Goal: Task Accomplishment & Management: Use online tool/utility

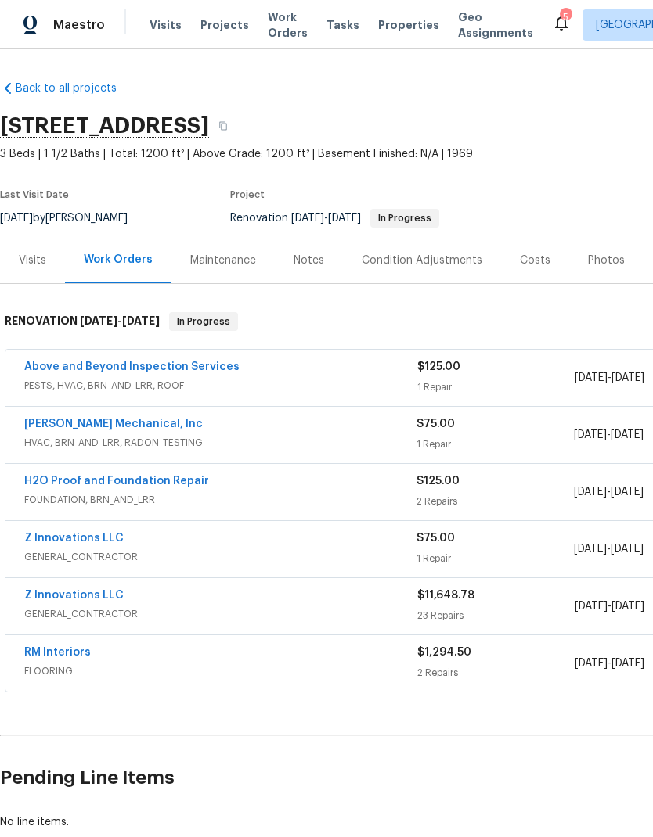
click at [115, 595] on link "Z Innovations LLC" at bounding box center [73, 595] width 99 height 11
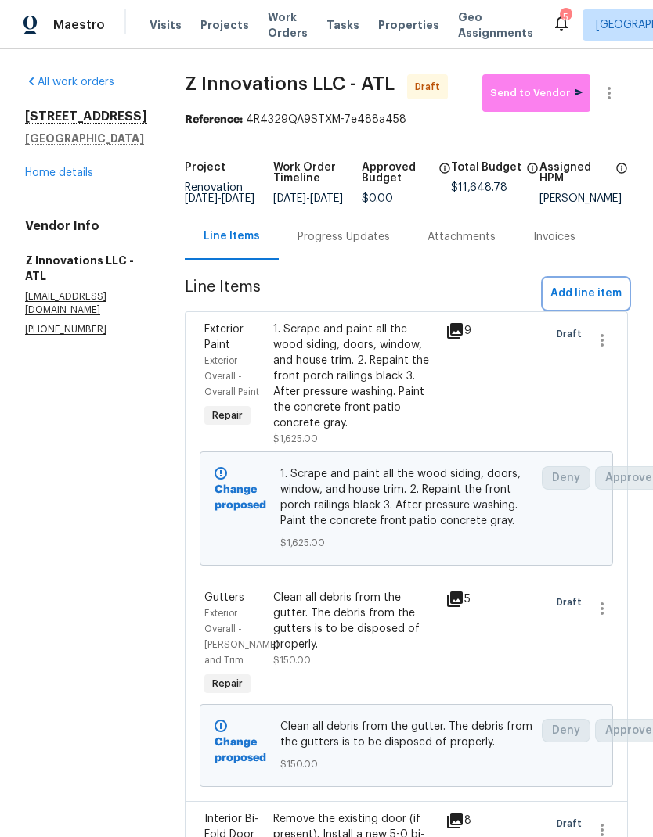
click at [599, 303] on span "Add line item" at bounding box center [585, 294] width 71 height 20
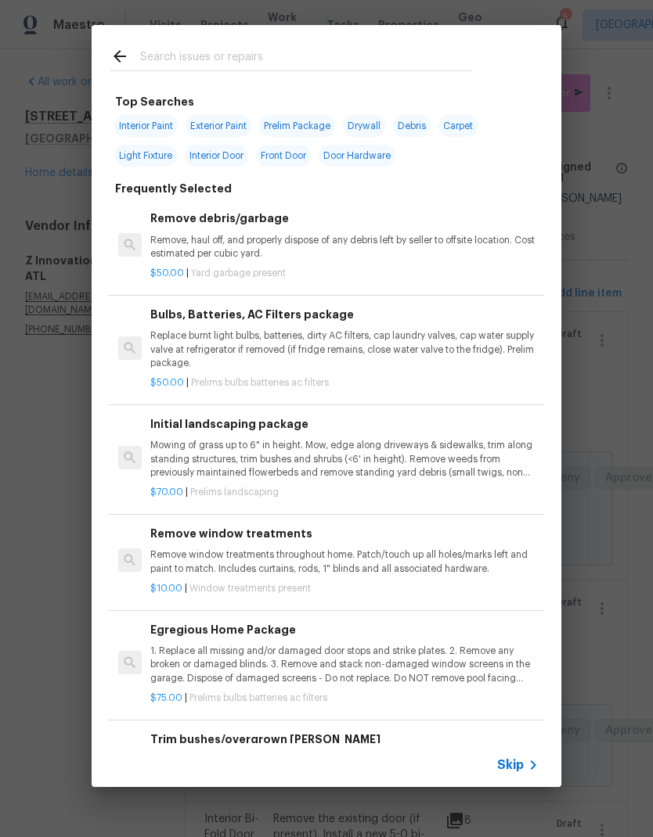
click at [237, 58] on input "text" at bounding box center [306, 58] width 332 height 23
type input "Soff"
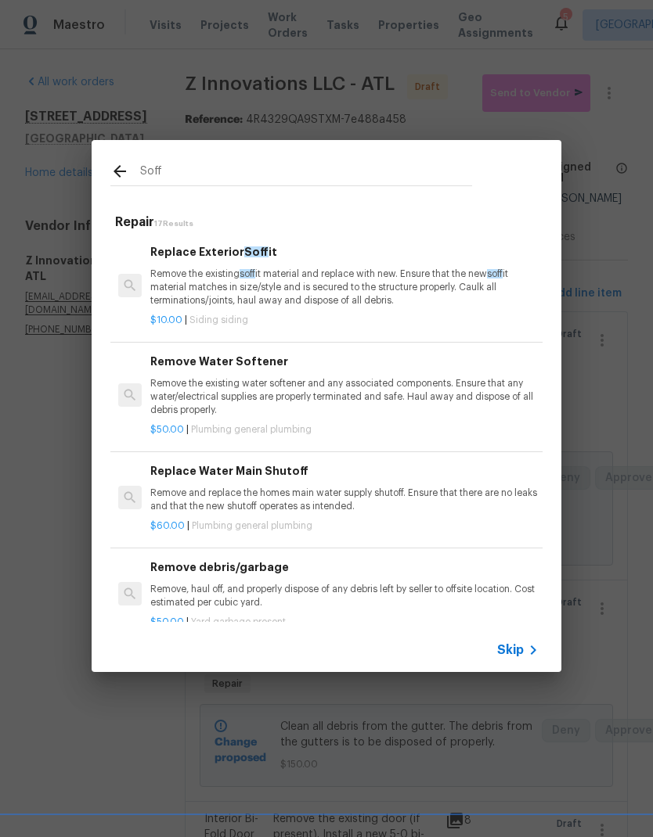
click at [311, 293] on p "Remove the existing soff it material and replace with new. Ensure that the new …" at bounding box center [344, 288] width 388 height 40
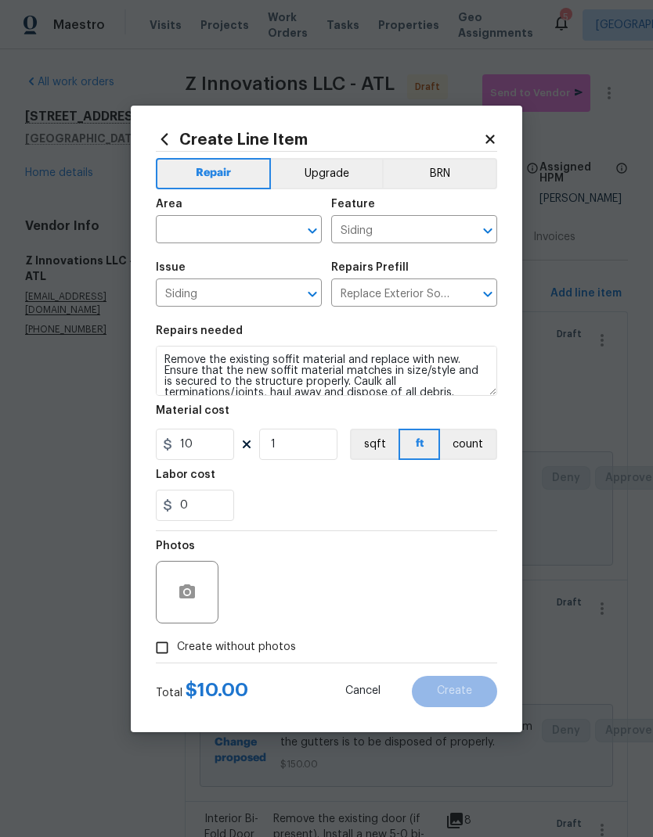
click at [250, 228] on input "text" at bounding box center [217, 231] width 122 height 24
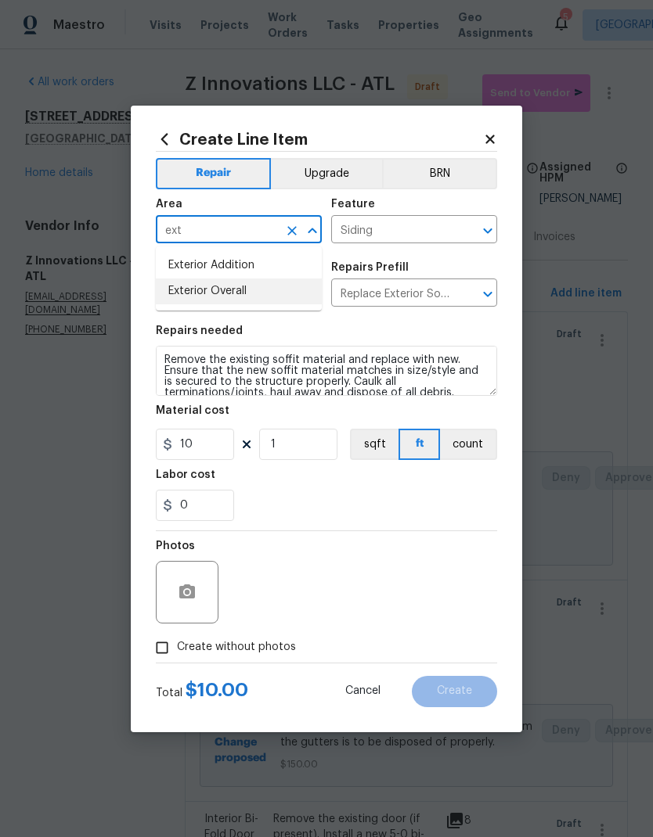
click at [244, 297] on li "Exterior Overall" at bounding box center [239, 292] width 166 height 26
type input "Exterior Overall"
click at [322, 448] on input "1" at bounding box center [298, 444] width 78 height 31
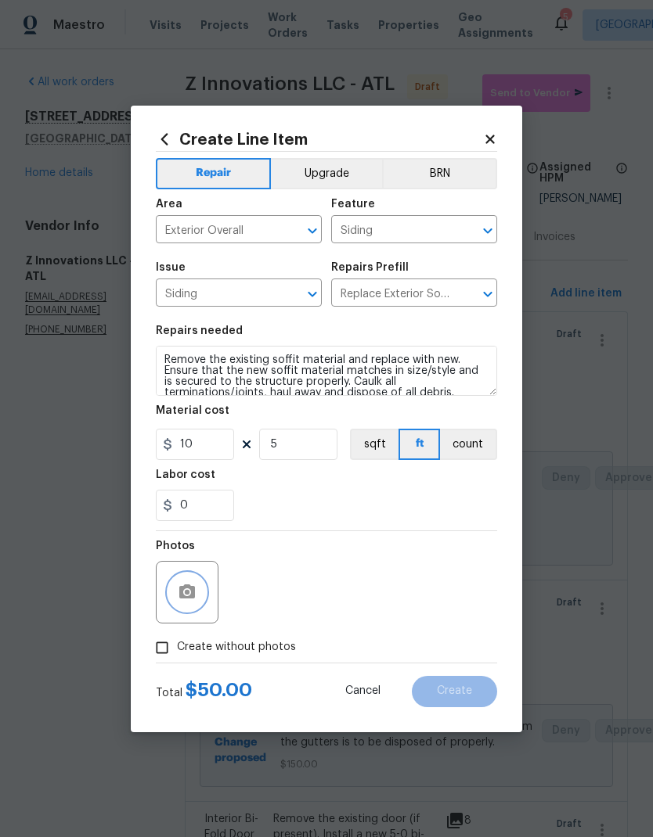
click at [184, 594] on icon "button" at bounding box center [187, 592] width 19 height 19
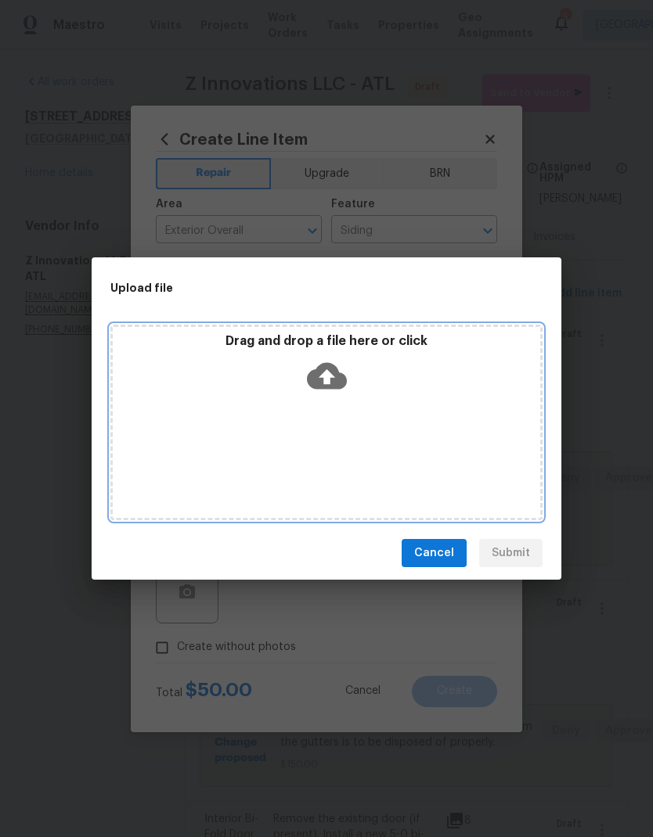
click at [336, 367] on icon at bounding box center [327, 376] width 40 height 27
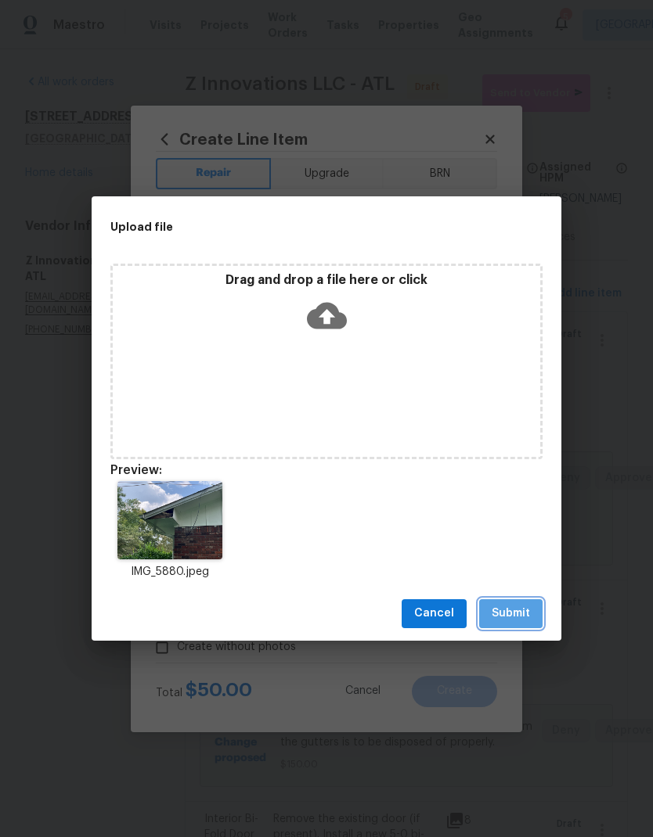
click at [506, 617] on span "Submit" at bounding box center [510, 614] width 38 height 20
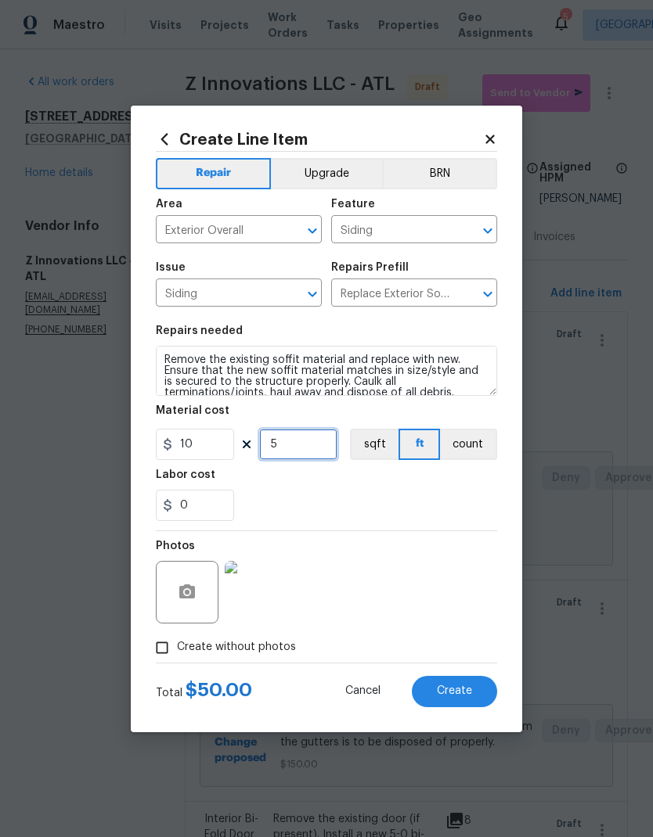
click at [301, 446] on input "5" at bounding box center [298, 444] width 78 height 31
type input "3"
click at [473, 692] on button "Create" at bounding box center [454, 691] width 85 height 31
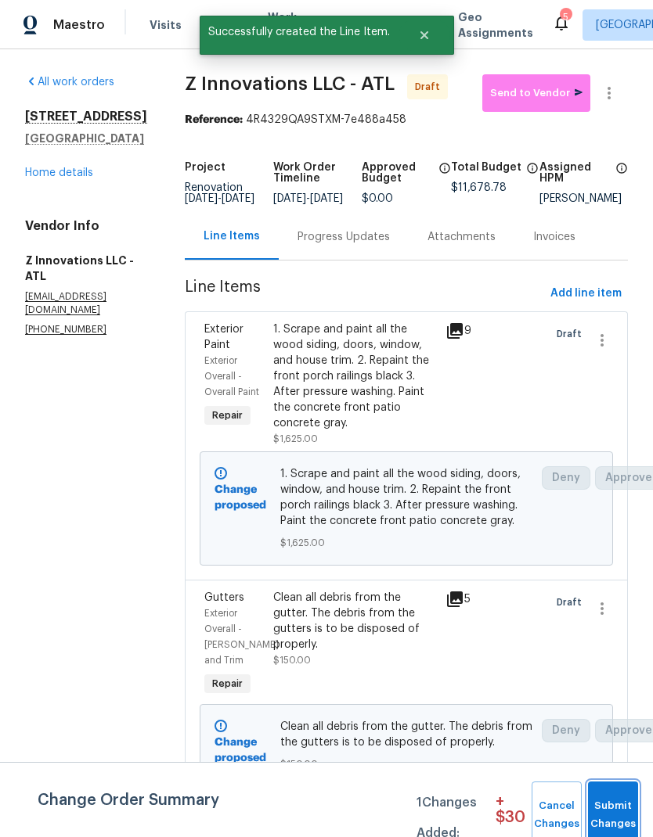
click at [613, 803] on span "Submit Changes" at bounding box center [612, 815] width 34 height 36
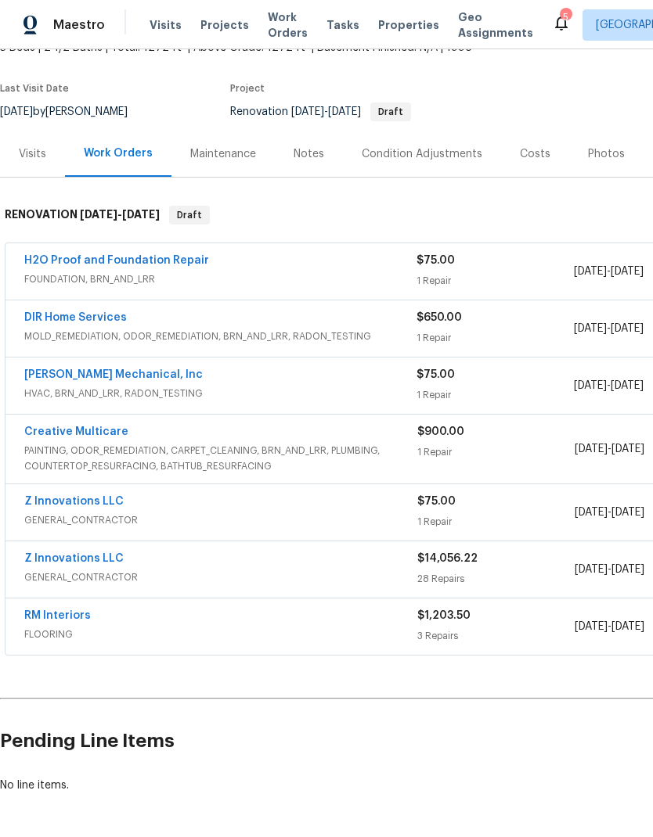
scroll to position [106, 0]
click at [108, 562] on link "Z Innovations LLC" at bounding box center [73, 559] width 99 height 11
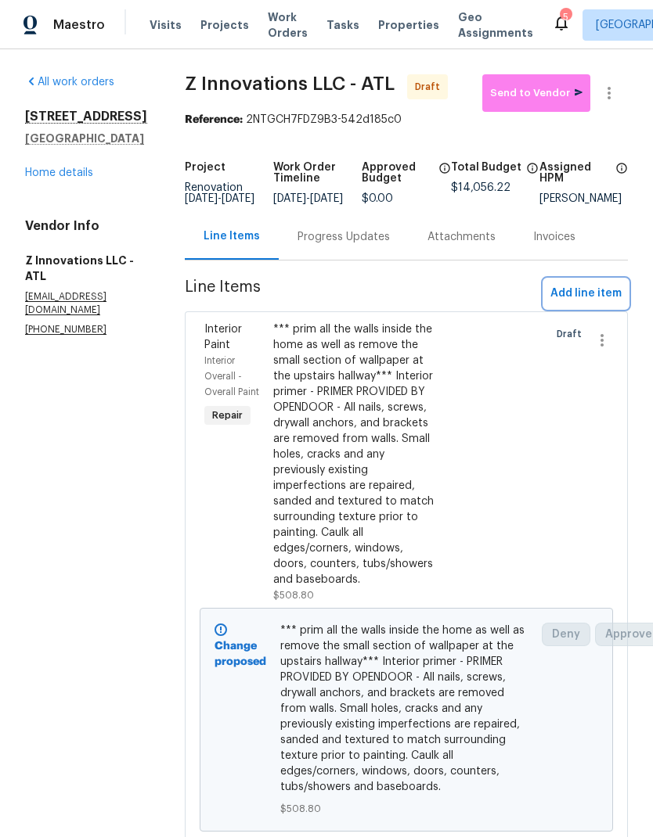
click at [609, 304] on span "Add line item" at bounding box center [585, 294] width 71 height 20
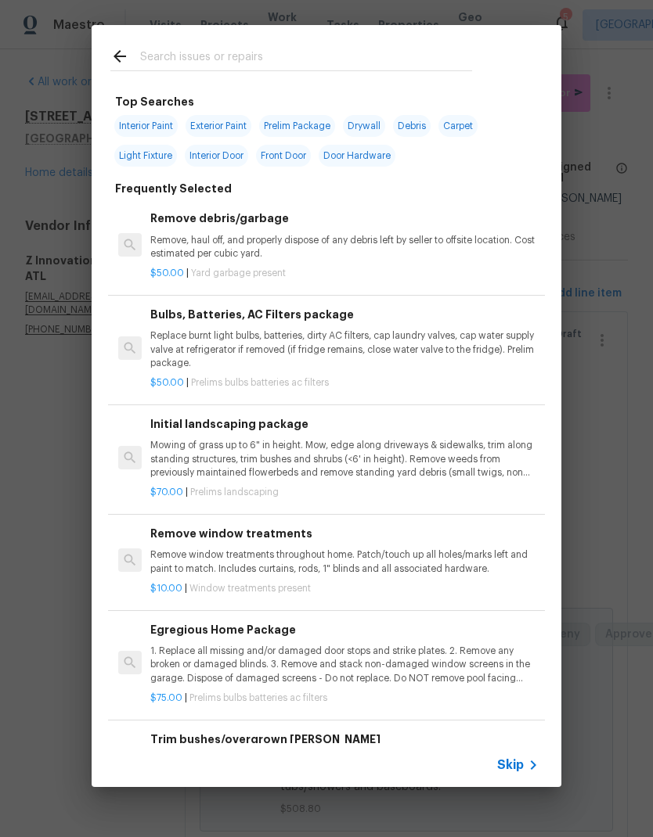
click at [254, 59] on input "text" at bounding box center [306, 58] width 332 height 23
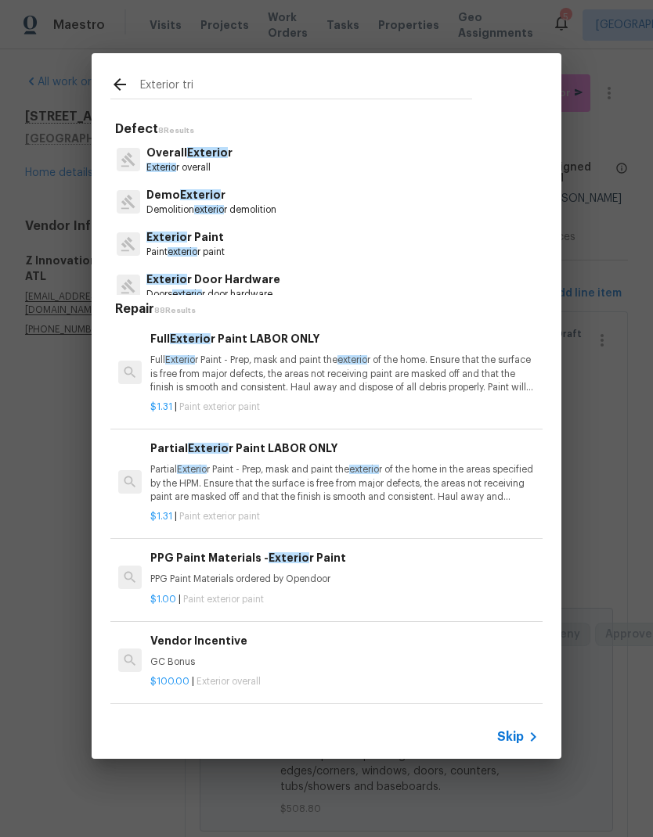
type input "Exterior trim"
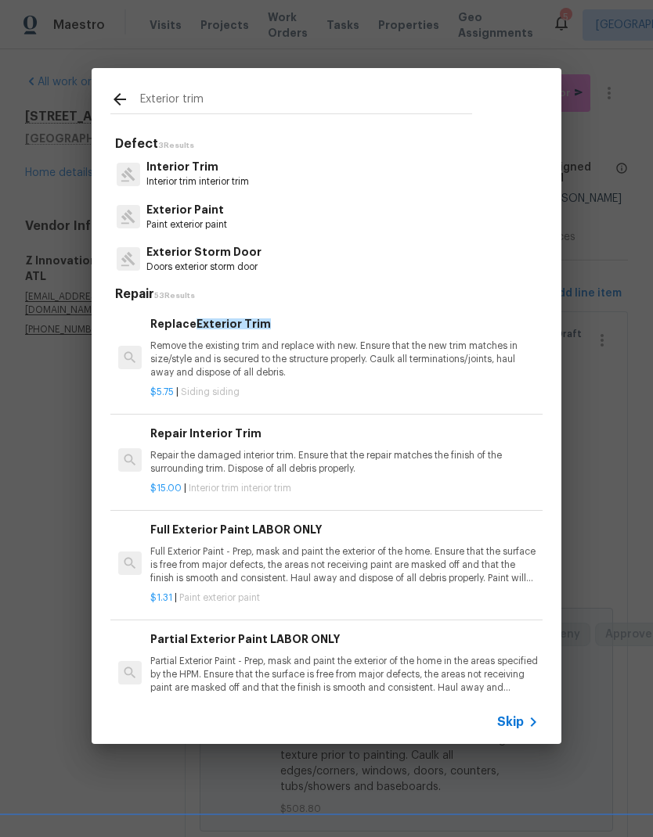
click at [350, 356] on p "Remove the existing trim and replace with new. Ensure that the new trim matches…" at bounding box center [344, 360] width 388 height 40
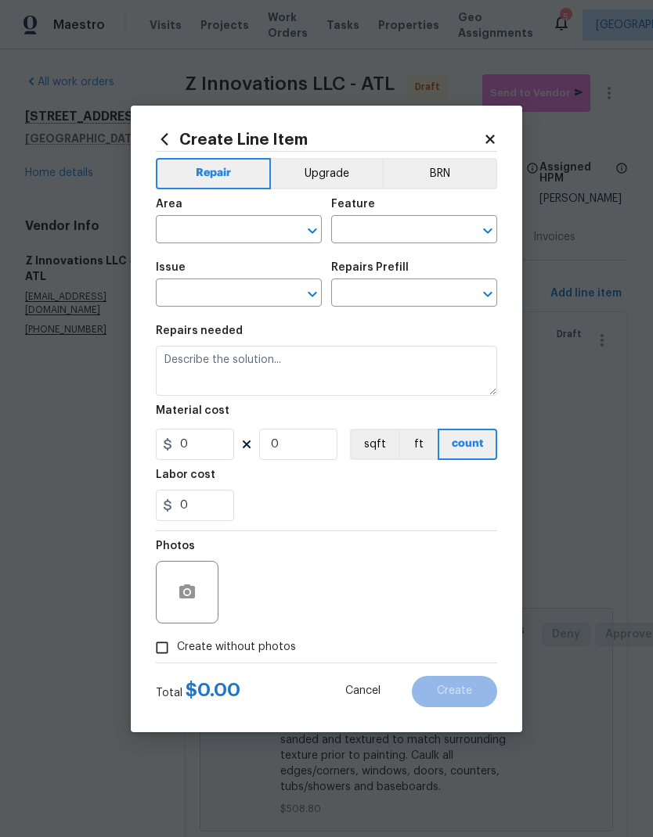
type input "Siding"
type textarea "Remove the existing trim and replace with new. Ensure that the new trim matches…"
type input "1"
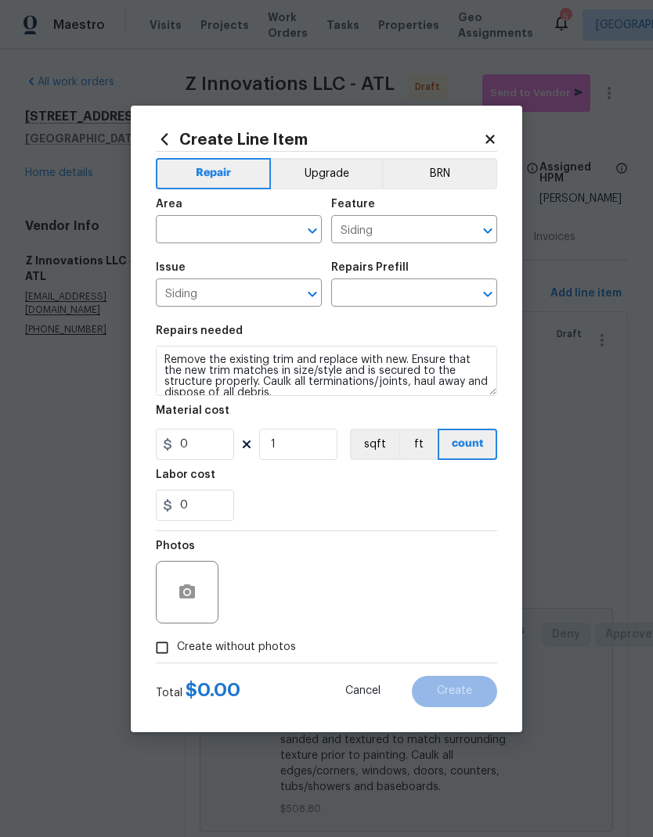
type input "Replace Exterior Trim $5.75"
type input "5.75"
click at [234, 232] on input "text" at bounding box center [217, 231] width 122 height 24
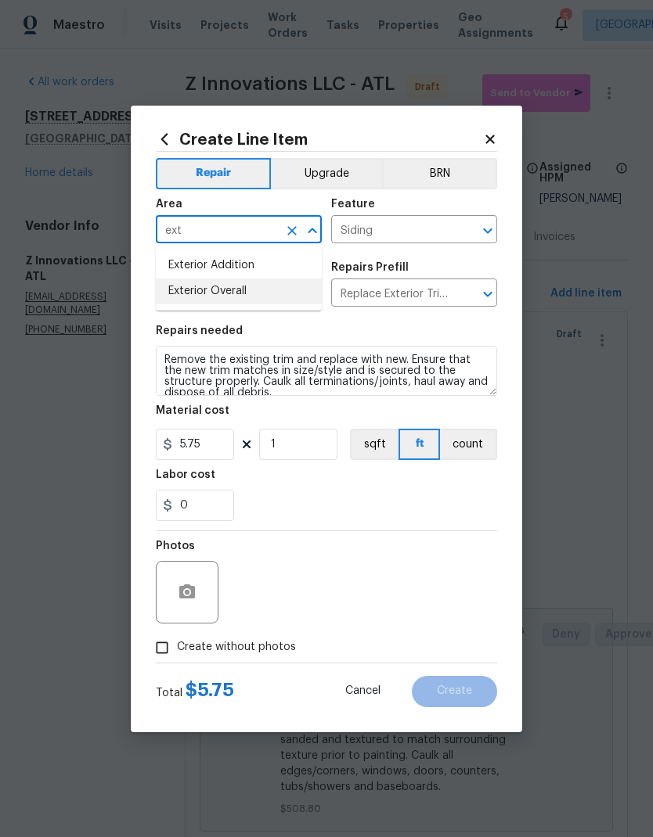
click at [243, 292] on li "Exterior Overall" at bounding box center [239, 292] width 166 height 26
type input "Exterior Overall"
click at [419, 228] on input "Siding" at bounding box center [392, 231] width 122 height 24
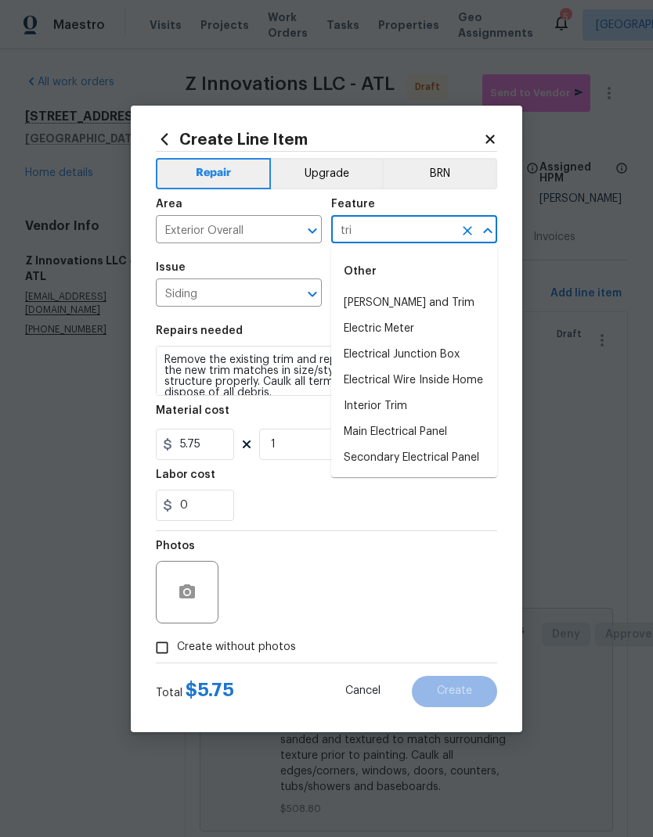
click at [417, 302] on li "[PERSON_NAME] and Trim" at bounding box center [414, 303] width 166 height 26
type input "[PERSON_NAME] and Trim"
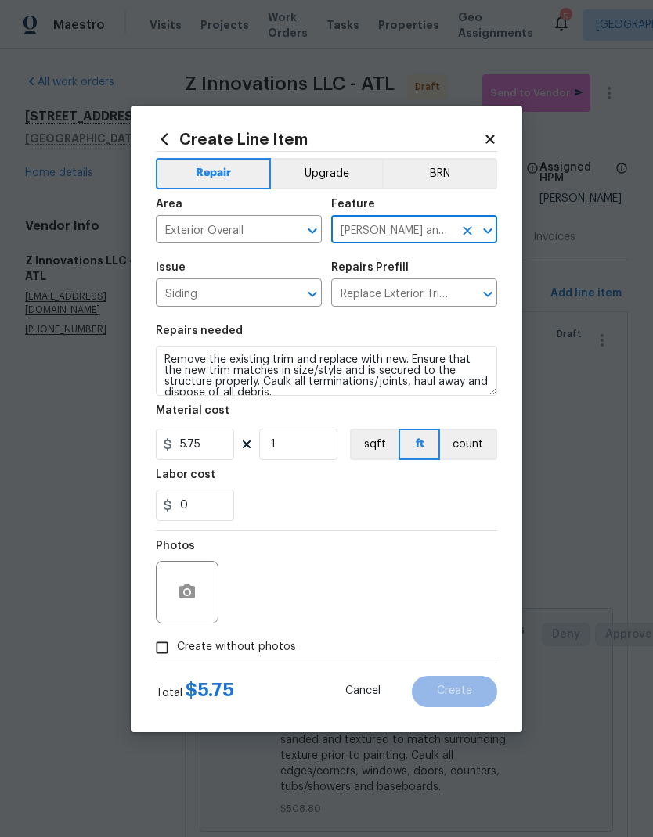
click at [272, 296] on input "Siding" at bounding box center [217, 294] width 122 height 24
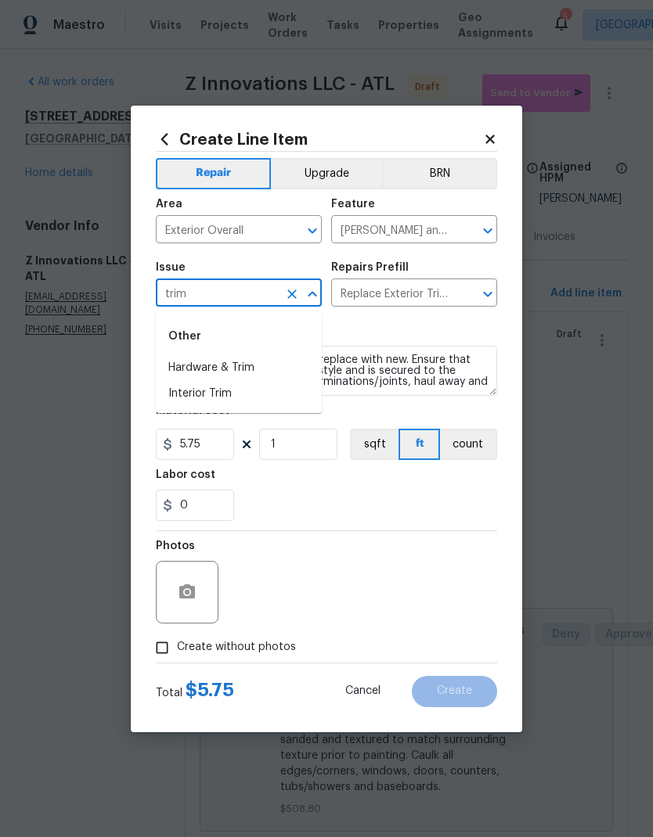
click at [247, 373] on li "Hardware & Trim" at bounding box center [239, 368] width 166 height 26
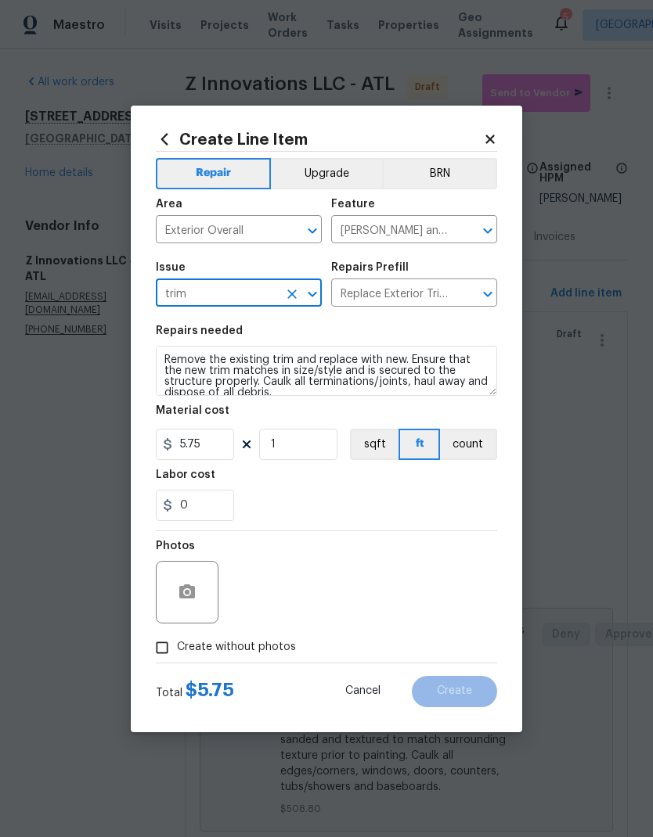
type input "Hardware & Trim"
click at [397, 292] on input "text" at bounding box center [392, 294] width 122 height 24
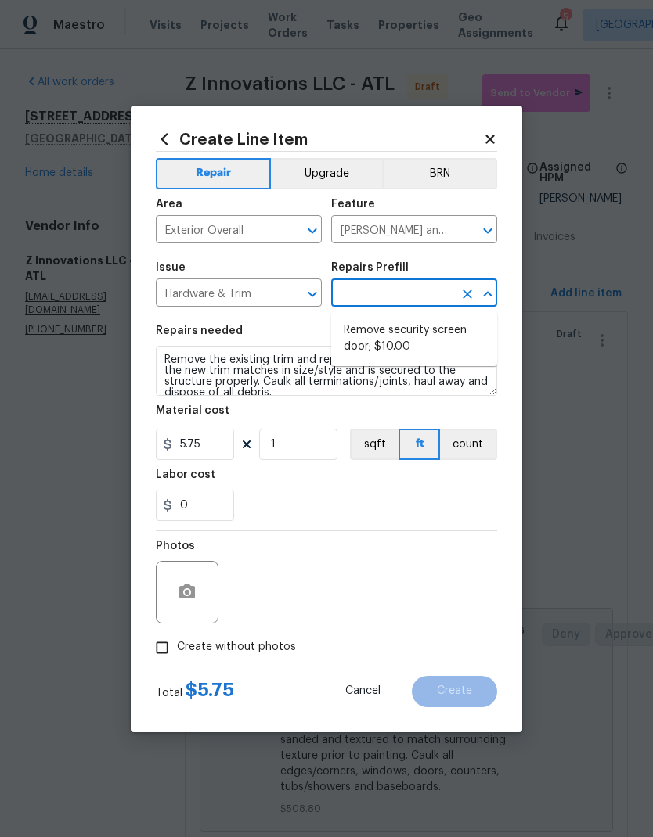
click at [394, 232] on input "[PERSON_NAME] and Trim" at bounding box center [392, 231] width 122 height 24
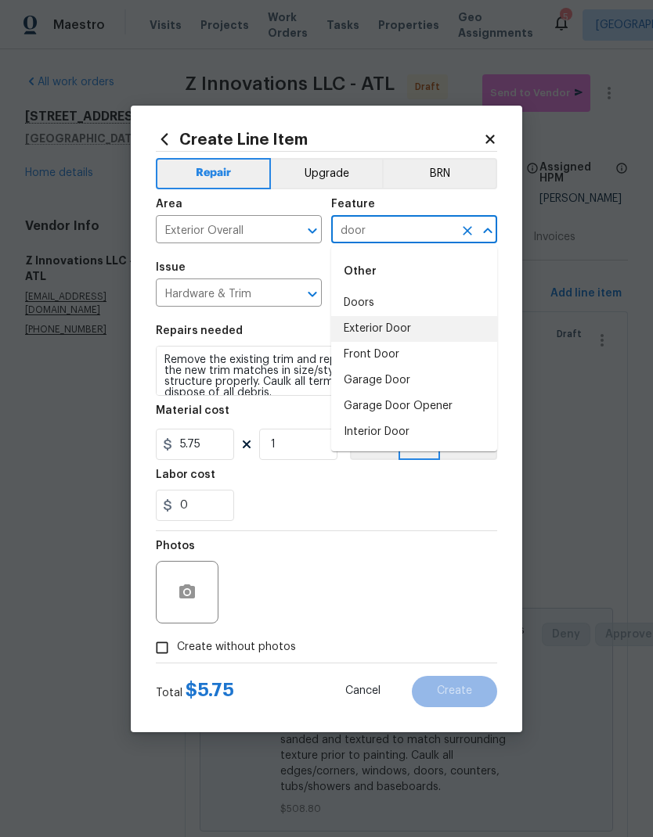
click at [413, 324] on li "Exterior Door" at bounding box center [414, 329] width 166 height 26
type input "Exterior Door"
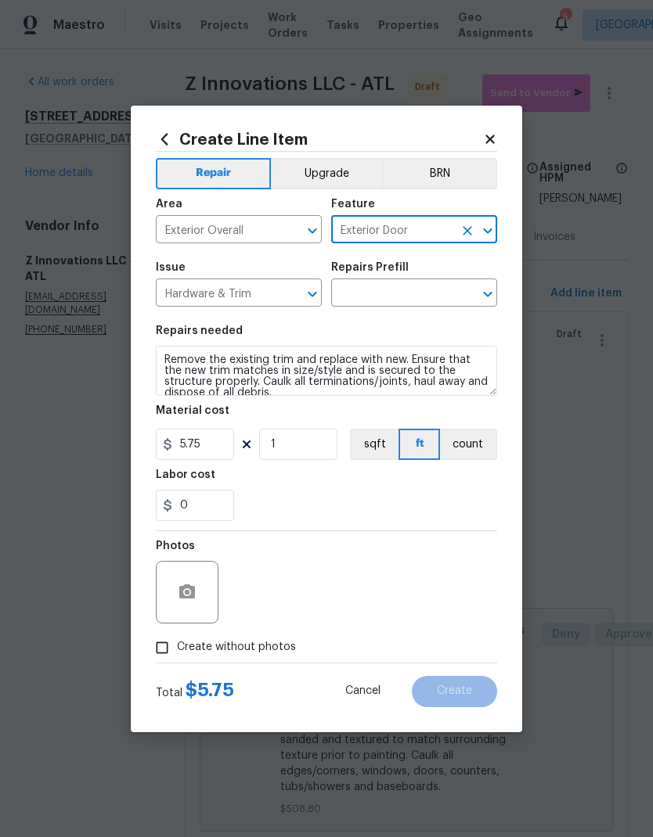
click at [293, 295] on icon "Clear" at bounding box center [291, 293] width 9 height 9
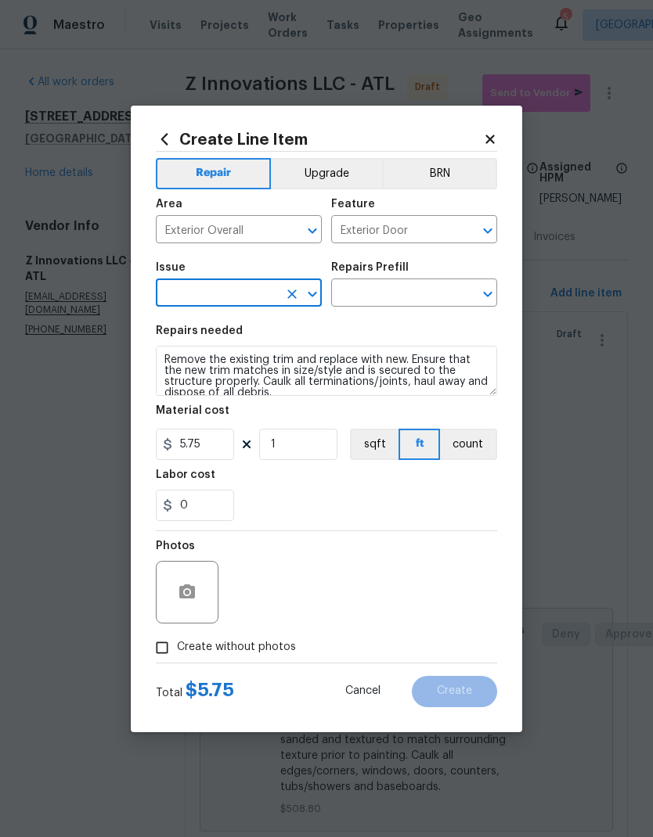
click at [308, 293] on icon "Open" at bounding box center [311, 294] width 9 height 5
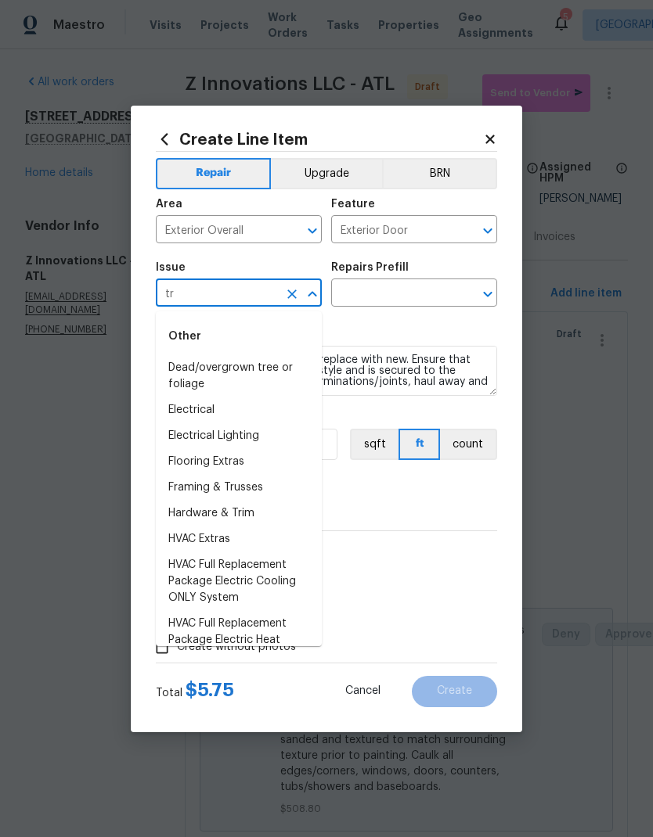
type input "t"
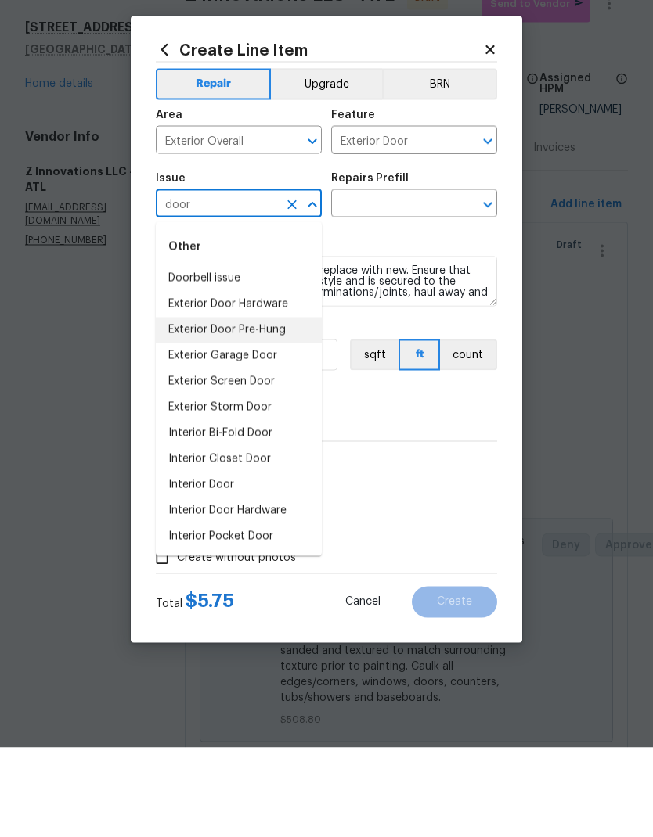
click at [286, 407] on li "Exterior Door Pre-Hung" at bounding box center [239, 420] width 166 height 26
type input "Exterior Door Pre-Hung"
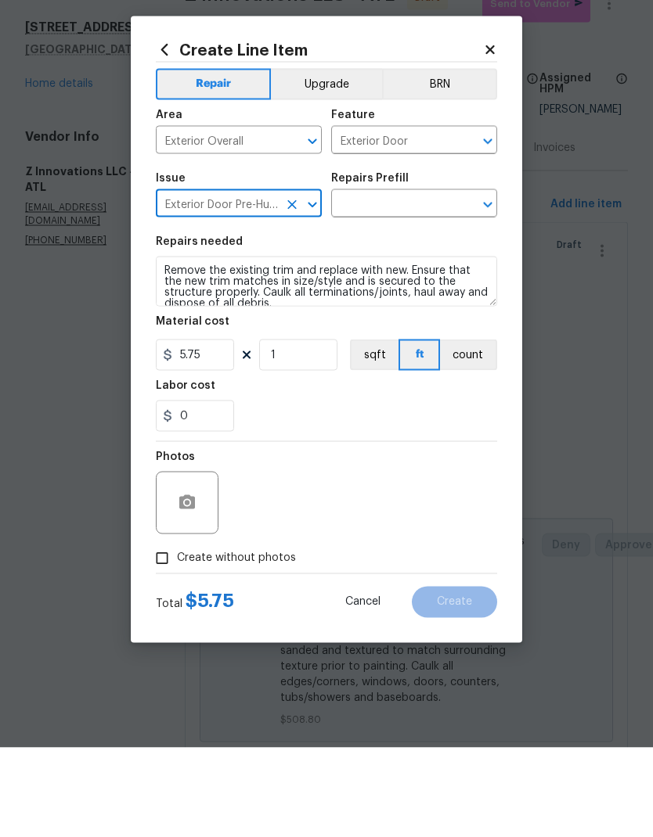
click at [491, 285] on icon "Open" at bounding box center [487, 294] width 19 height 19
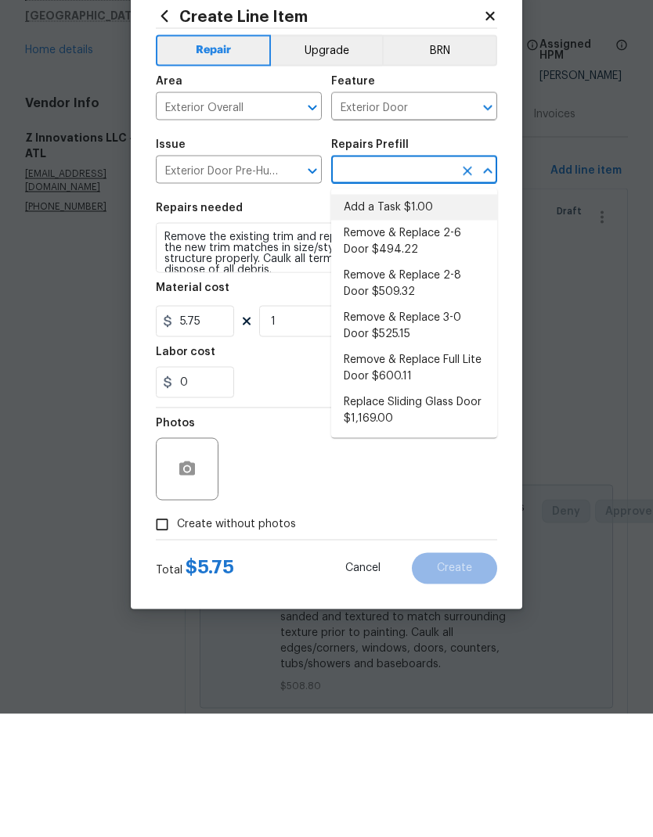
click at [419, 318] on li "Add a Task $1.00" at bounding box center [414, 331] width 166 height 26
type input "Add a Task $1.00"
type input "Interior Door"
type textarea "HPM to detail"
type input "Add a Task $1.00"
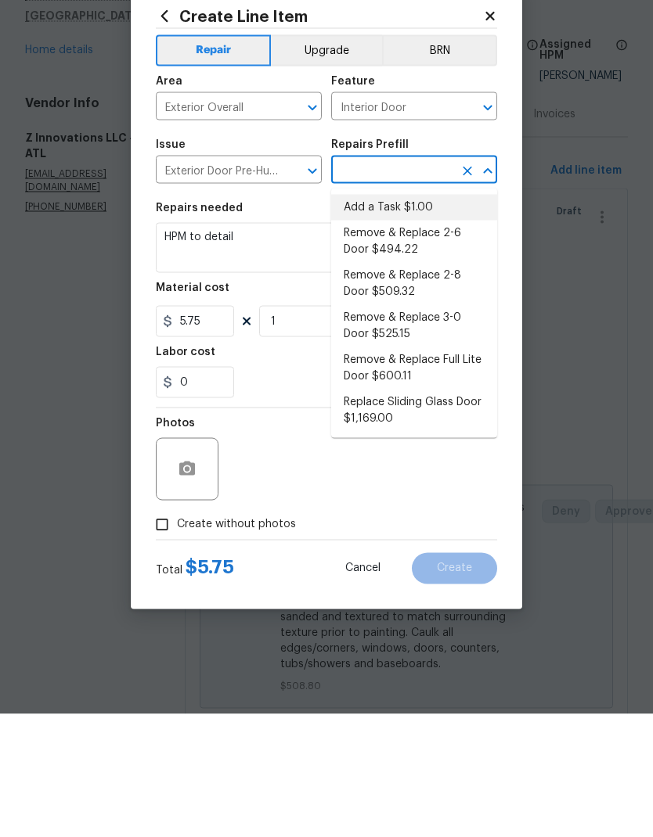
type input "1"
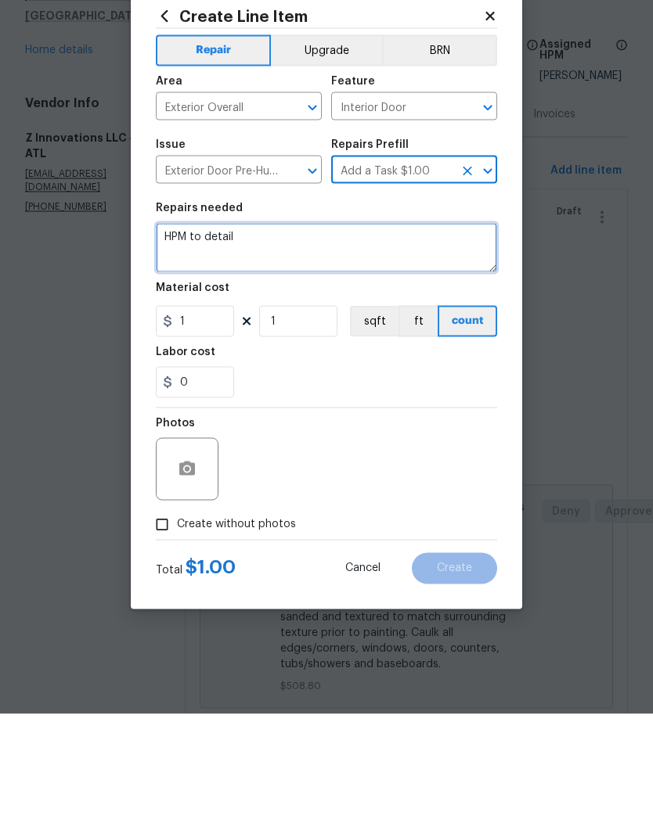
click at [184, 346] on textarea "HPM to detail" at bounding box center [326, 371] width 341 height 50
click at [174, 346] on textarea "HPM to detail" at bounding box center [326, 371] width 341 height 50
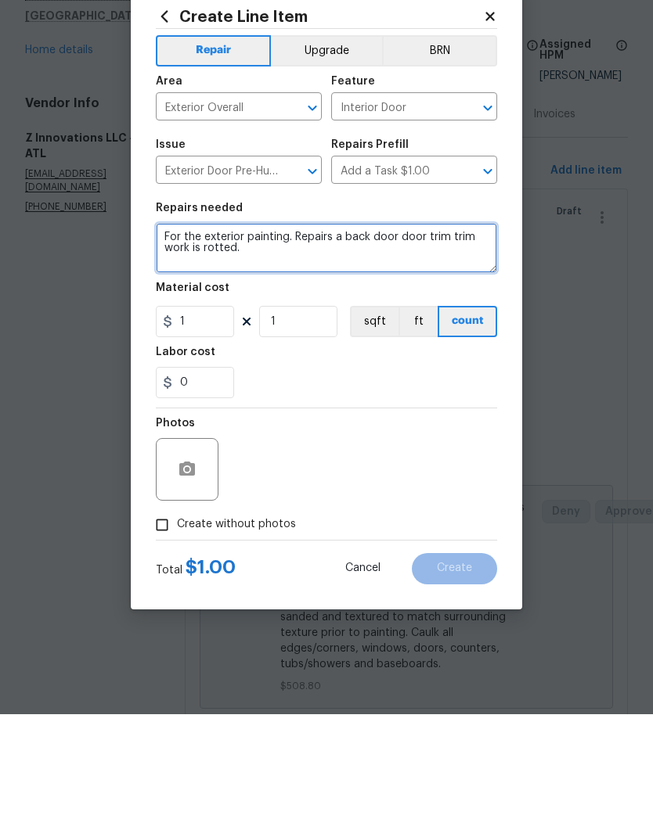
type textarea "For the exterior painting. Repairs a back door door trim trim work is rotted."
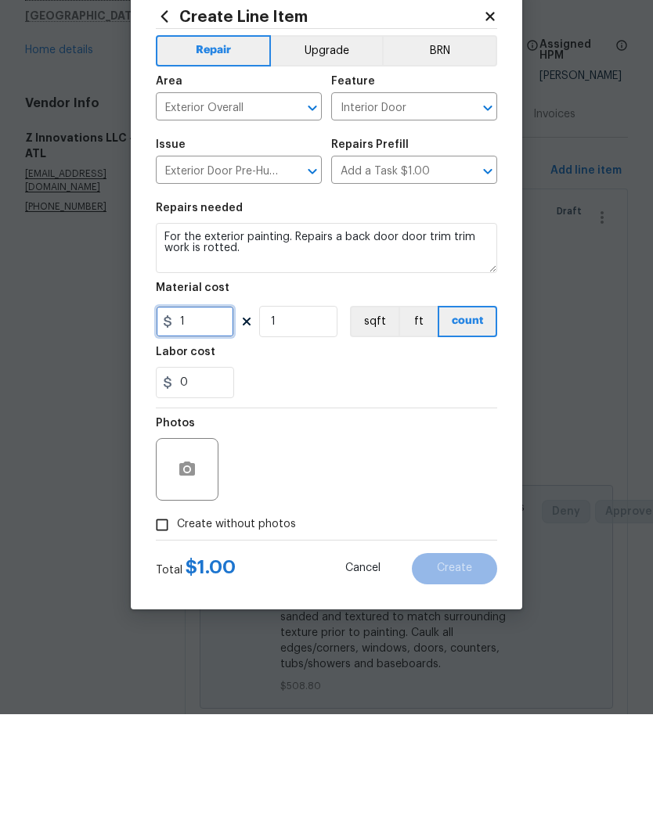
click at [214, 429] on input "1" at bounding box center [195, 444] width 78 height 31
type input "55"
click at [201, 573] on button "button" at bounding box center [187, 592] width 38 height 38
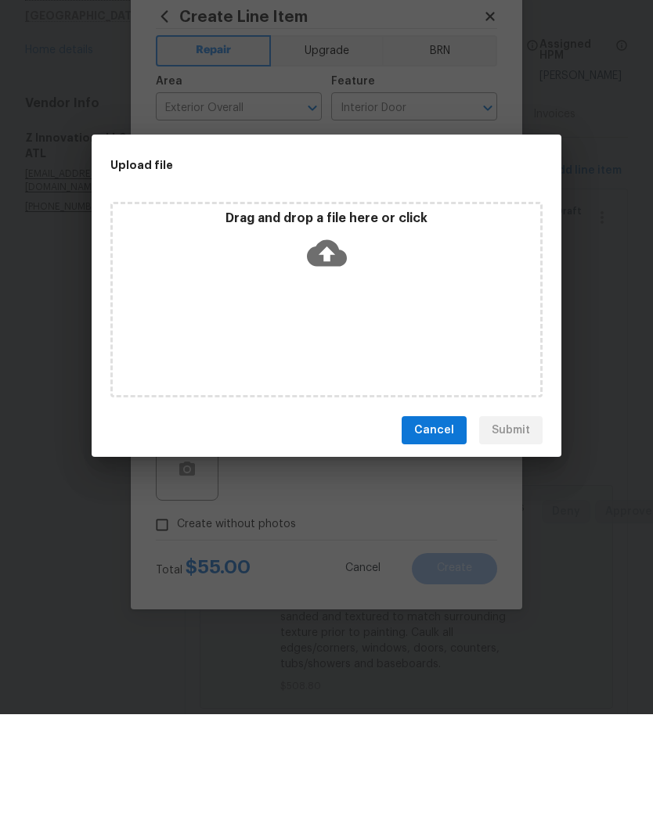
scroll to position [63, 0]
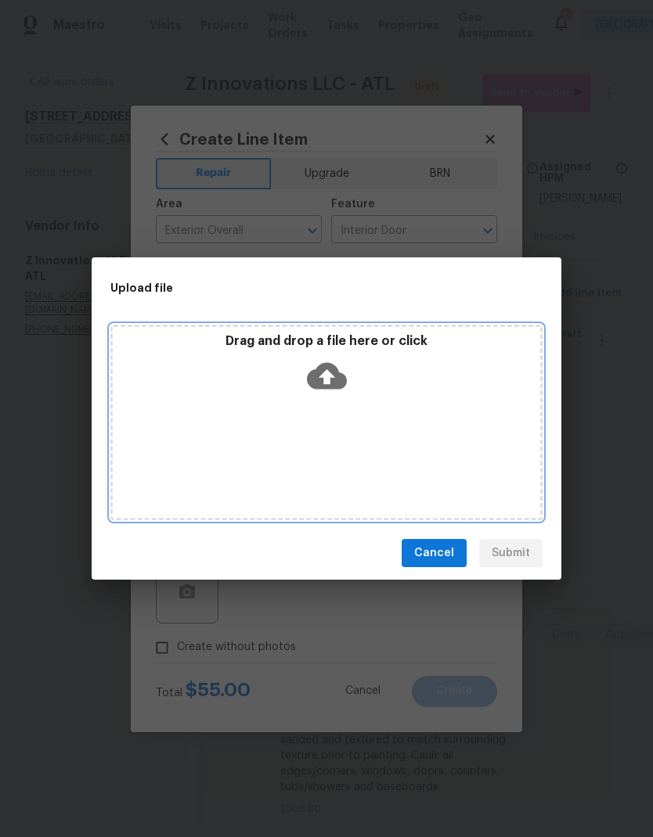
click at [333, 374] on icon at bounding box center [327, 376] width 40 height 27
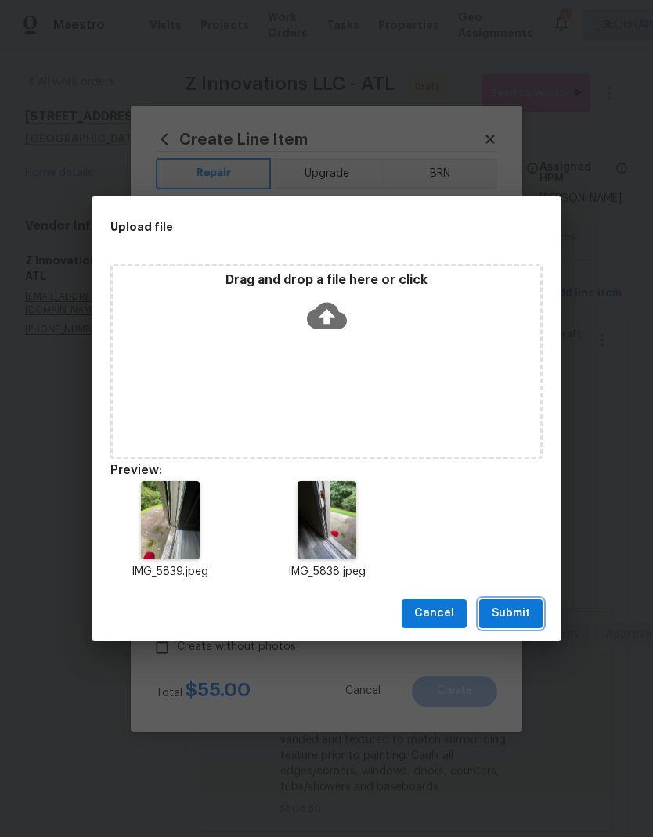
click at [516, 615] on span "Submit" at bounding box center [510, 614] width 38 height 20
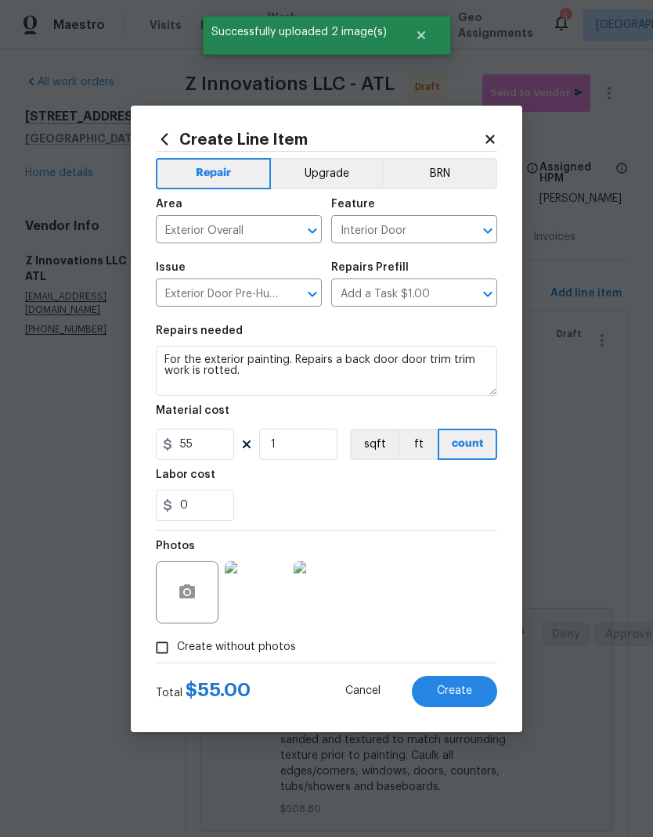
click at [473, 696] on button "Create" at bounding box center [454, 691] width 85 height 31
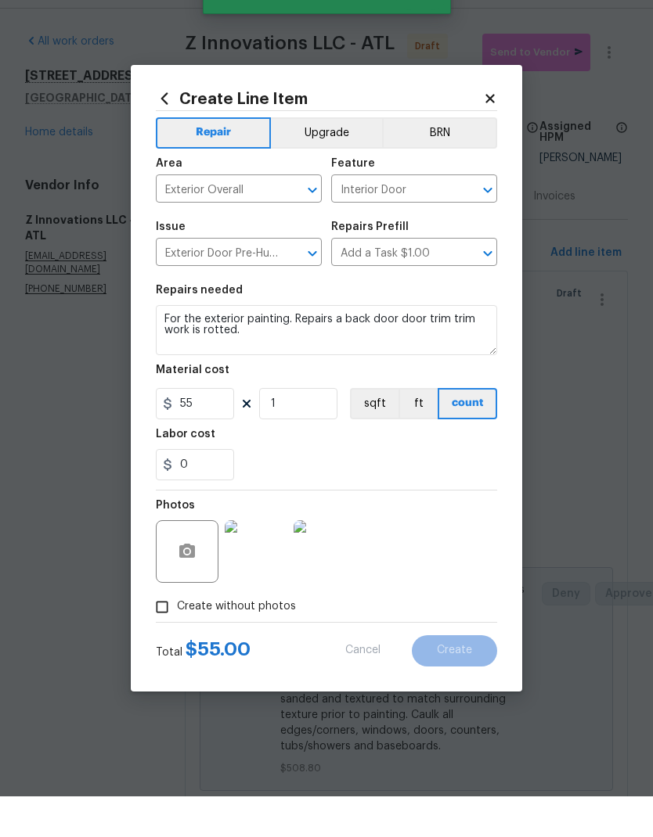
type input "0"
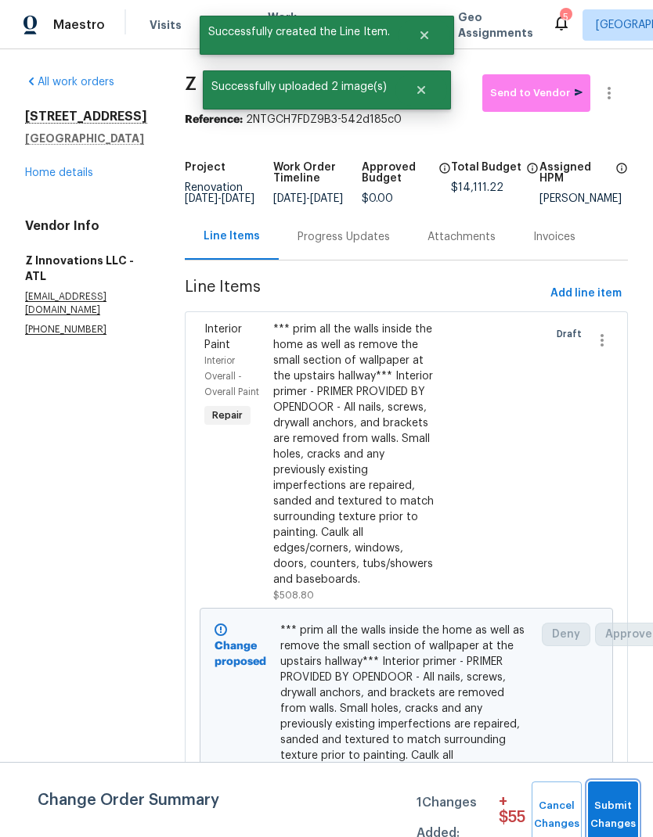
click at [616, 807] on span "Submit Changes" at bounding box center [612, 815] width 34 height 36
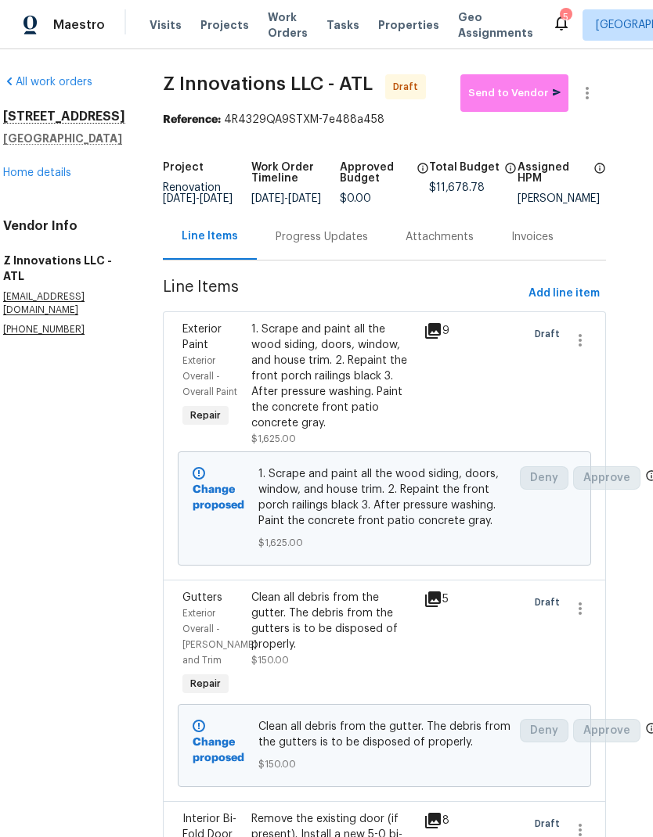
scroll to position [0, 22]
